Goal: Task Accomplishment & Management: Complete application form

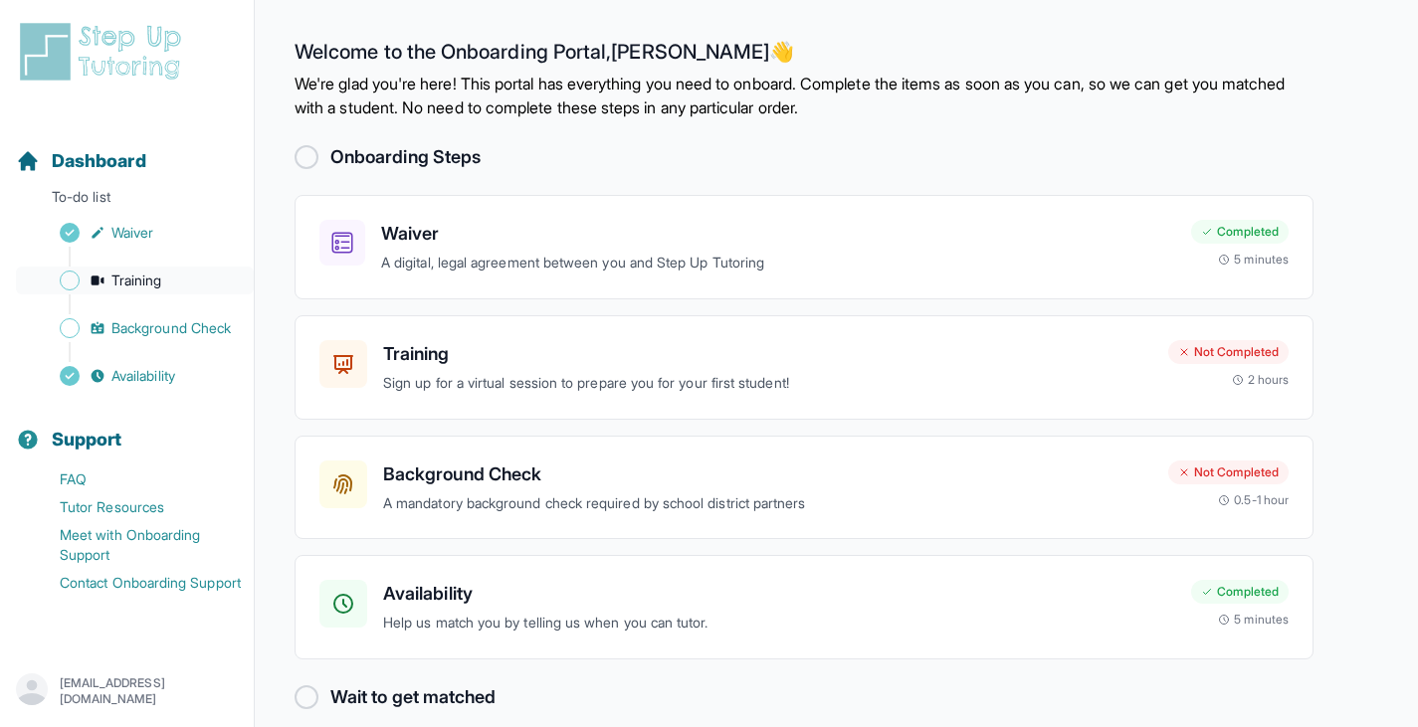
click at [69, 280] on span "Sidebar" at bounding box center [70, 281] width 20 height 20
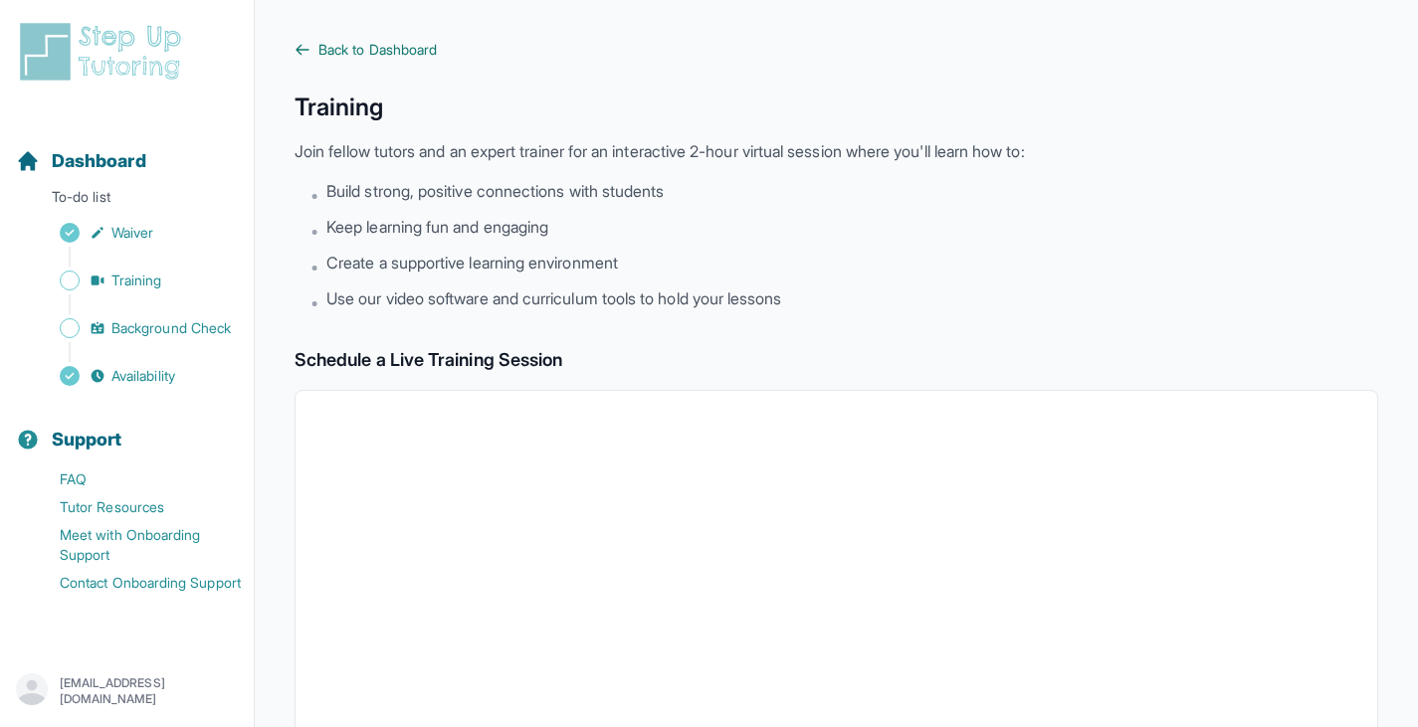
click at [312, 49] on link "Back to Dashboard" at bounding box center [837, 50] width 1084 height 20
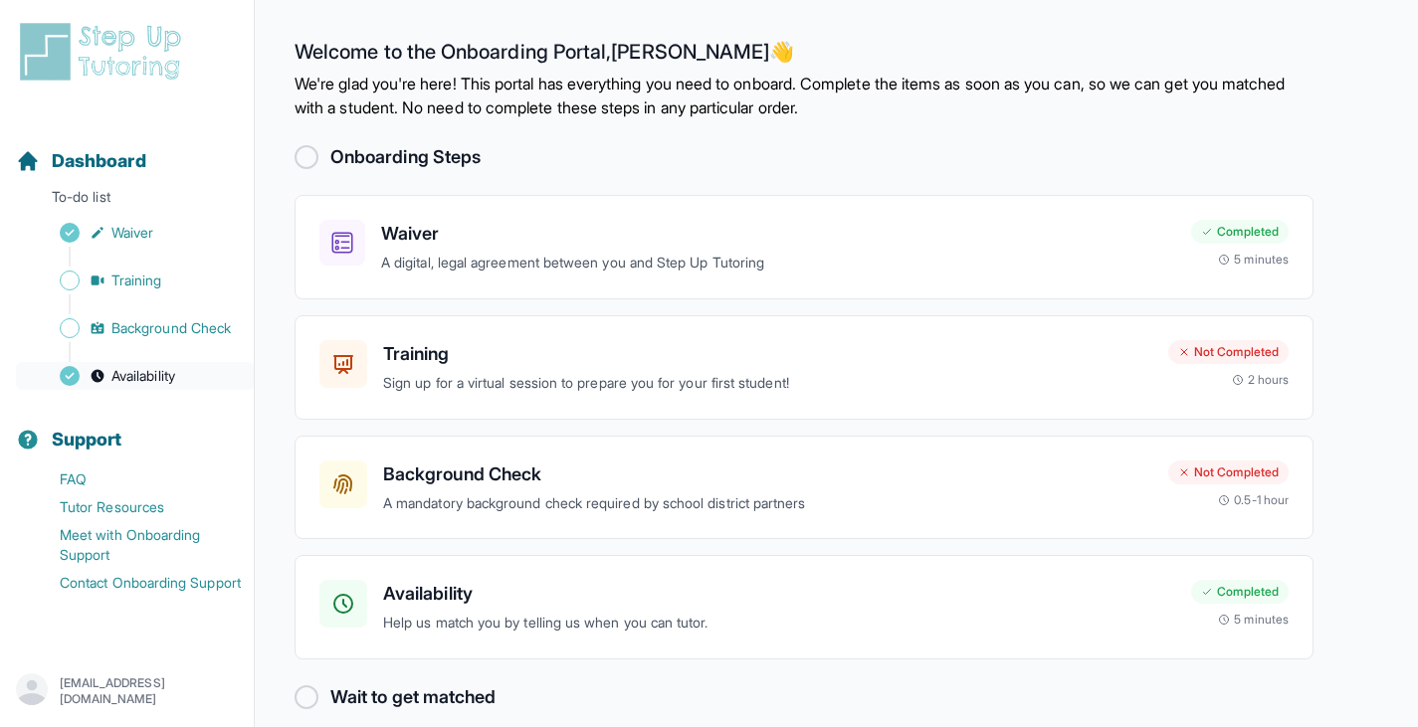
click at [129, 375] on span "Availability" at bounding box center [143, 376] width 64 height 20
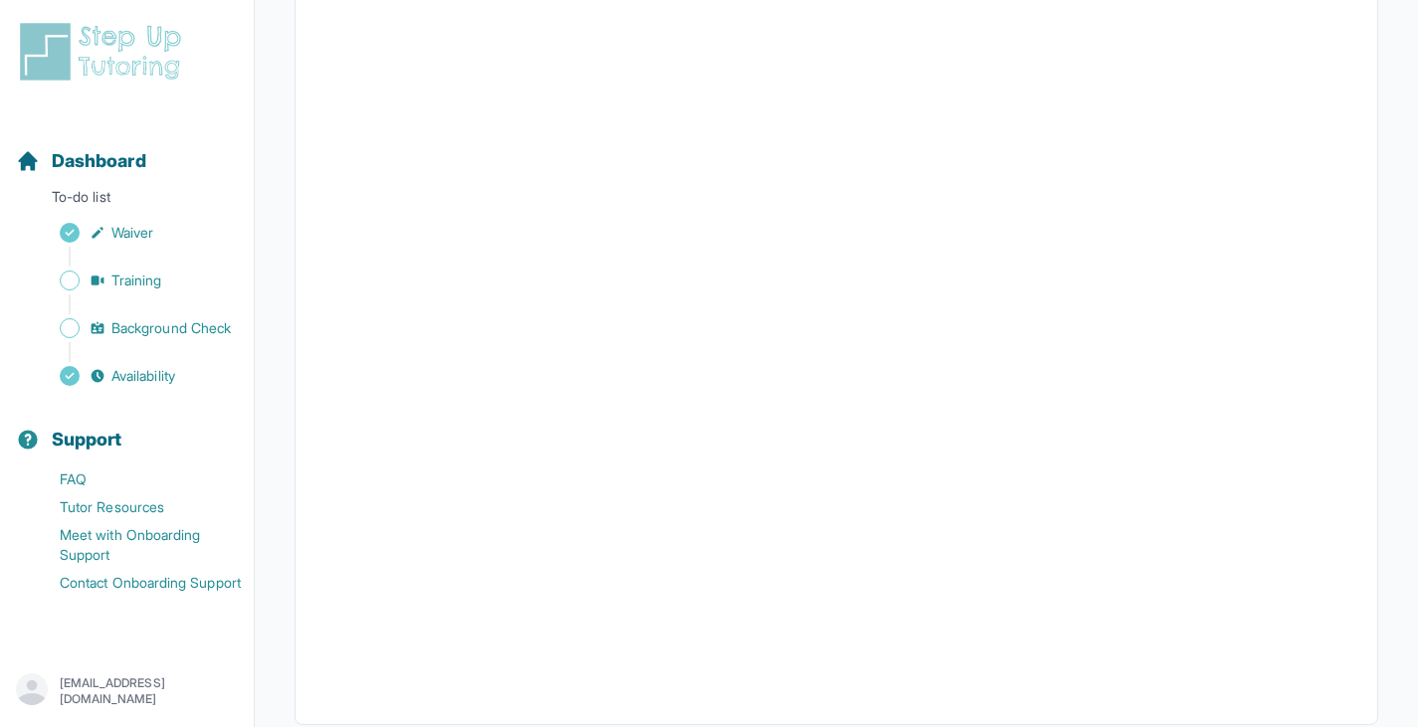
scroll to position [398, 0]
click at [73, 330] on span "Sidebar" at bounding box center [70, 328] width 20 height 20
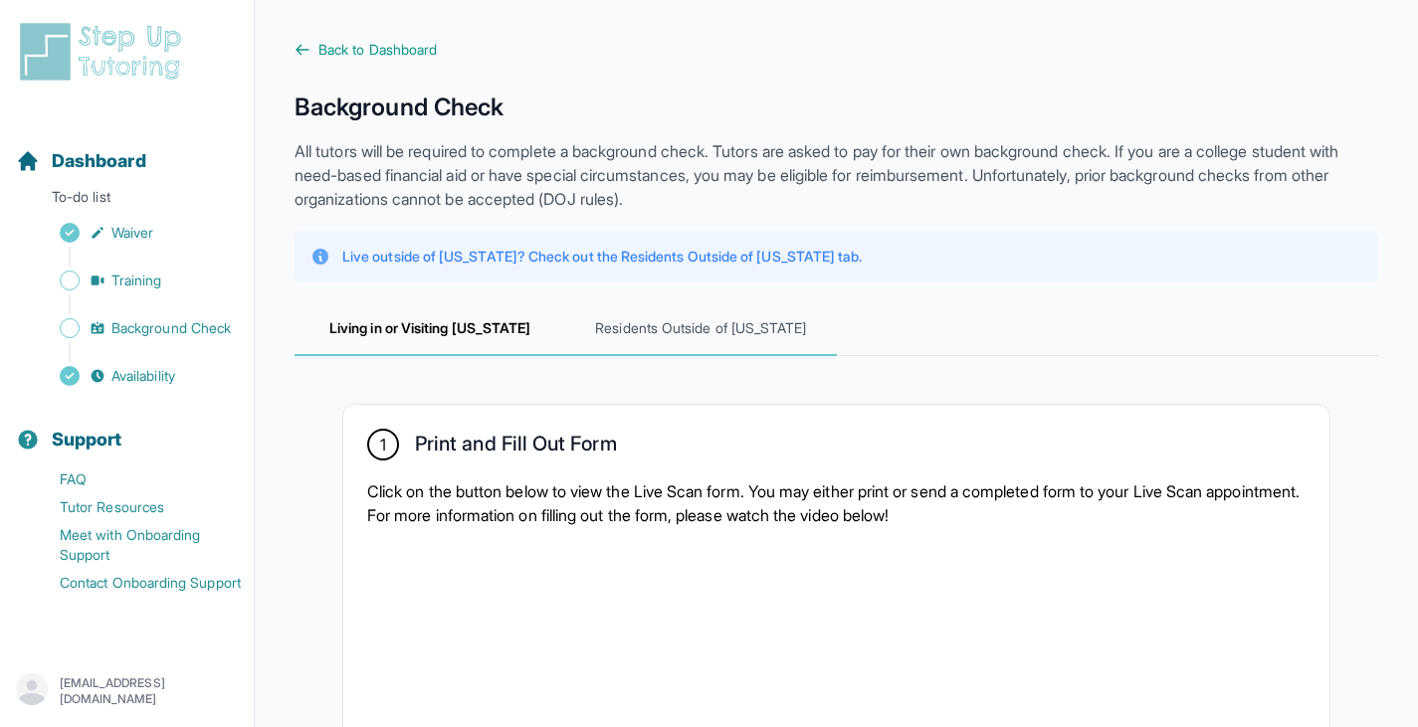
click at [663, 332] on span "Residents Outside of [US_STATE]" at bounding box center [700, 330] width 271 height 54
